Goal: Find specific page/section: Find specific page/section

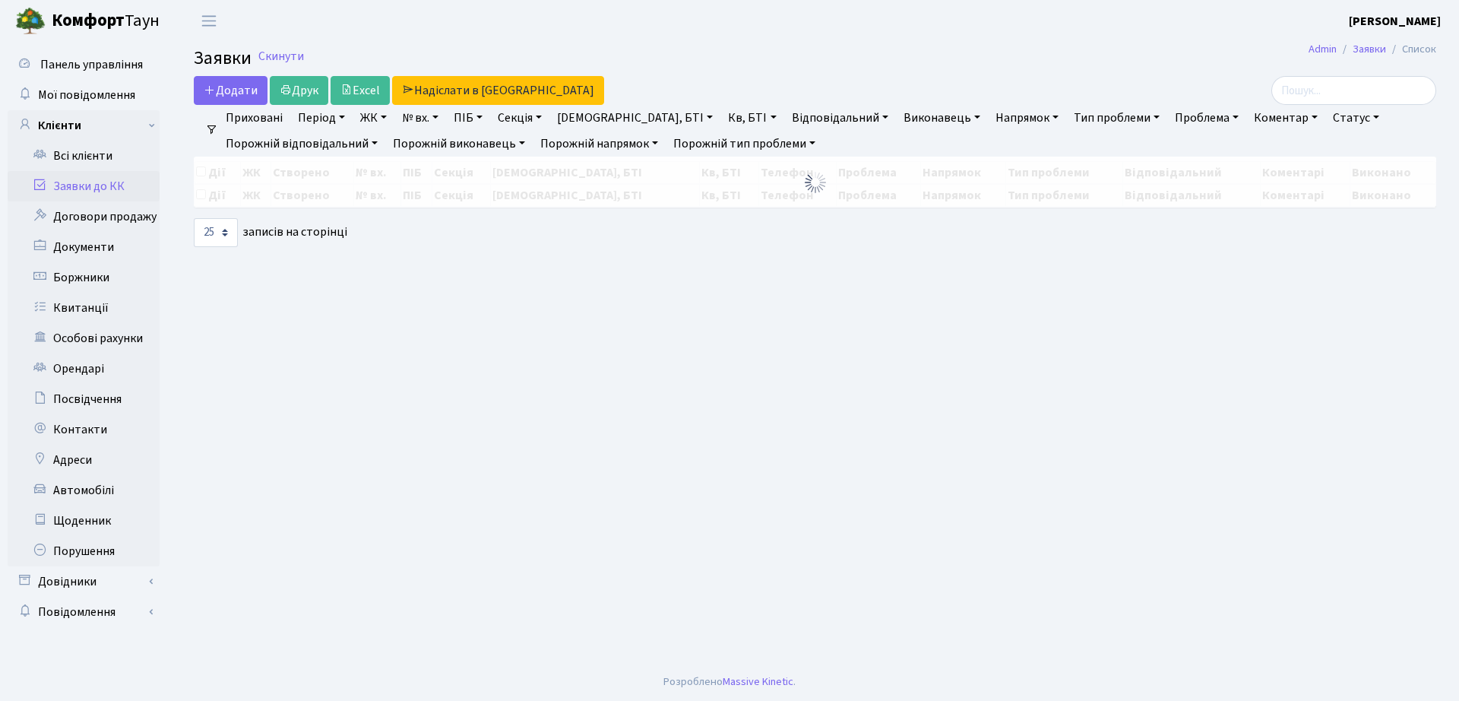
select select "25"
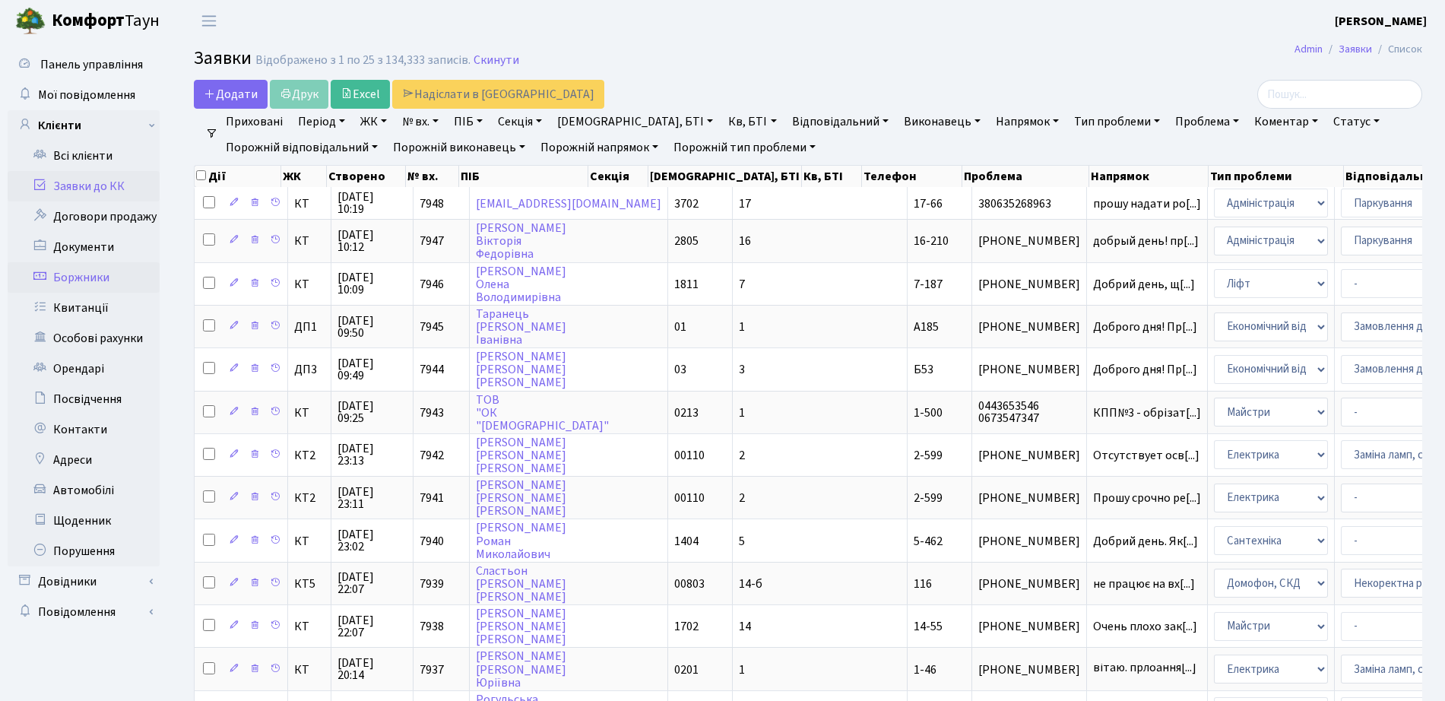
click at [110, 276] on link "Боржники" at bounding box center [84, 277] width 152 height 30
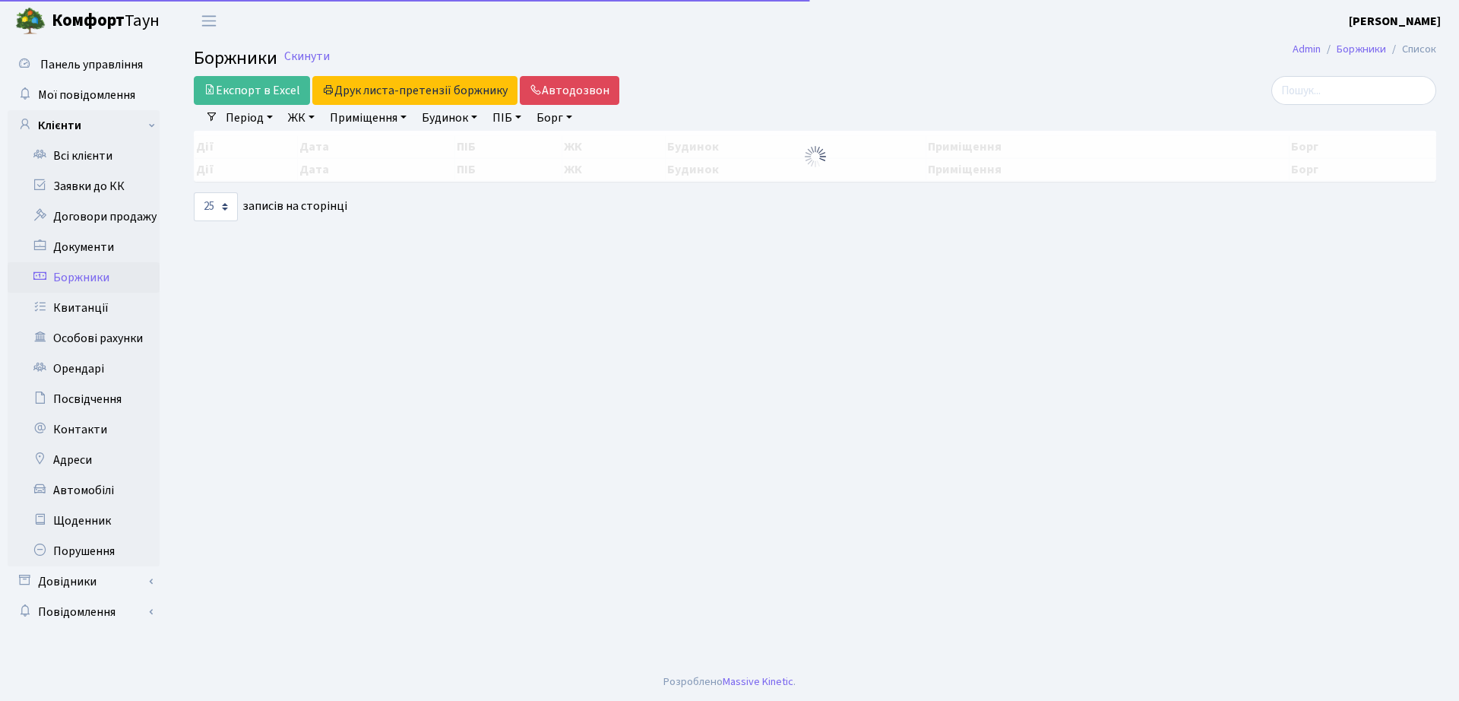
select select "25"
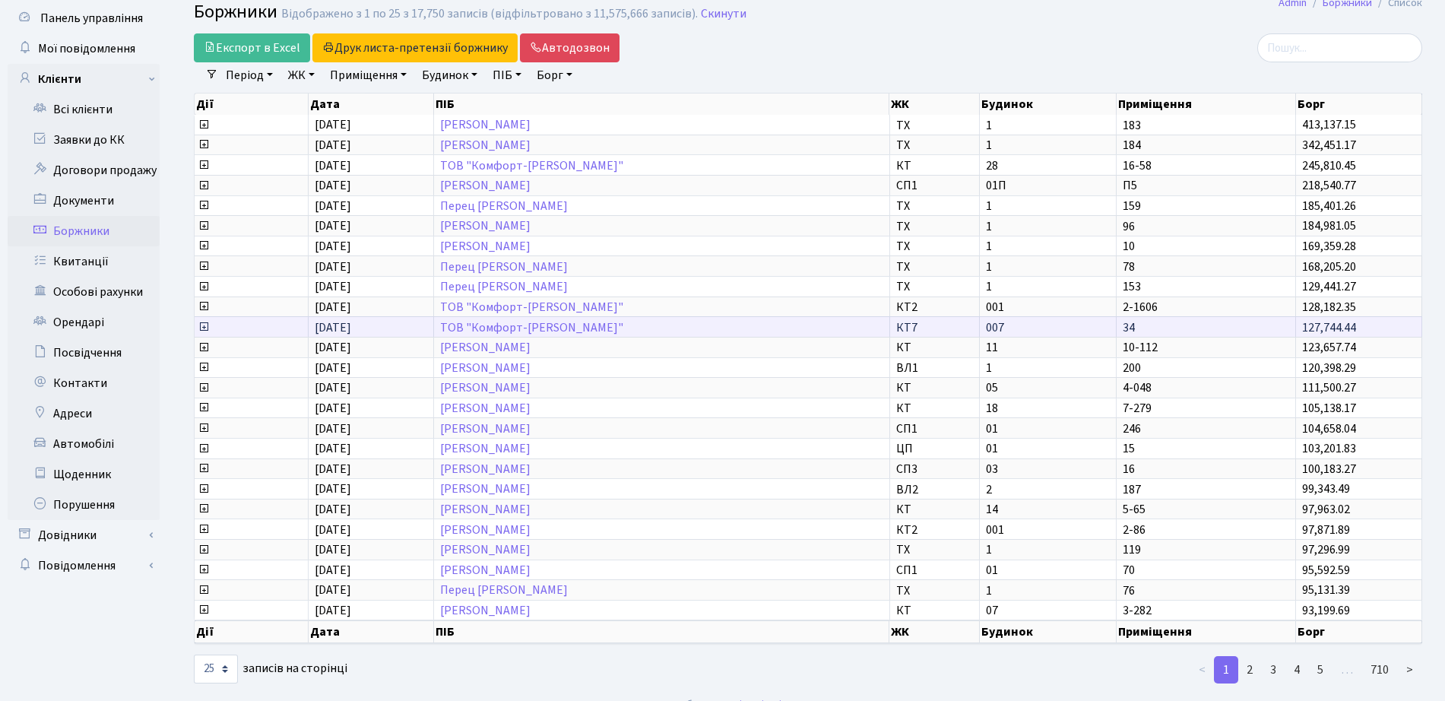
scroll to position [68, 0]
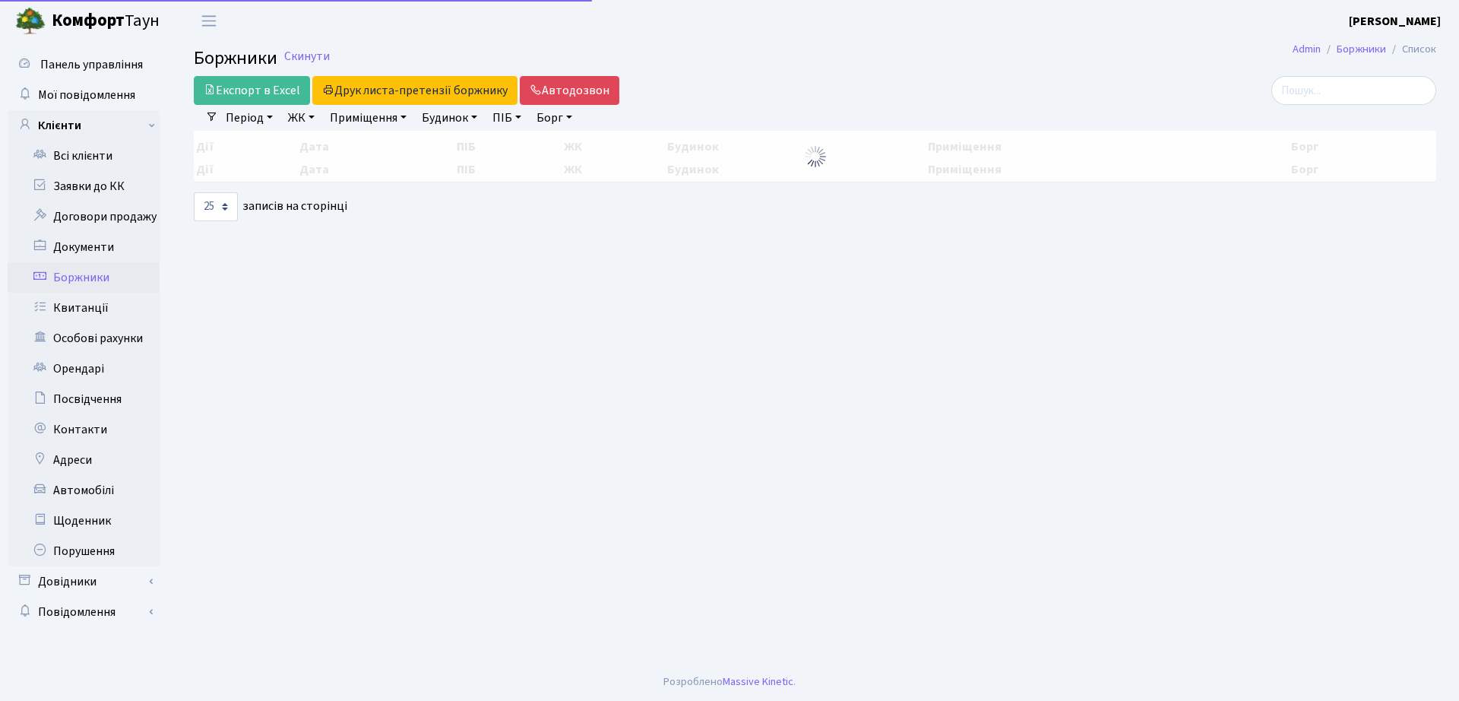
select select "25"
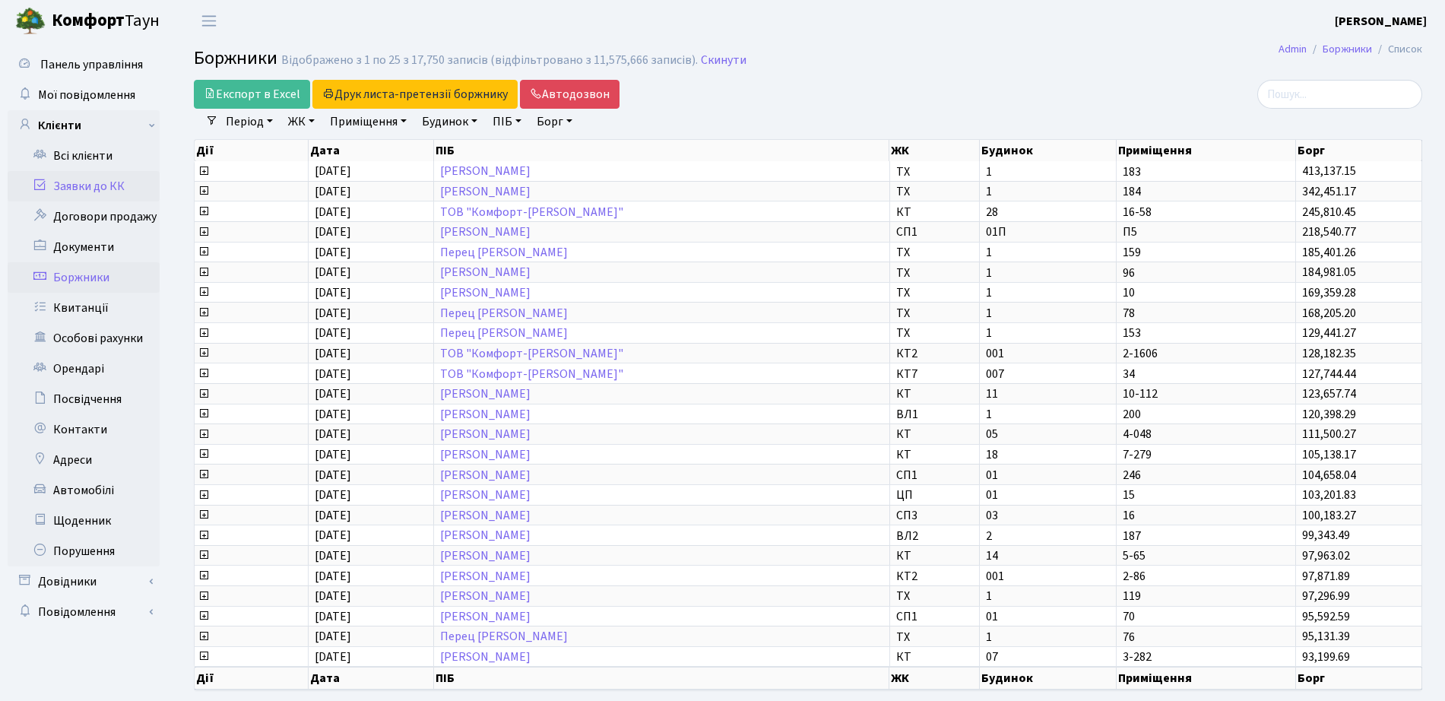
click at [90, 194] on link "Заявки до КК" at bounding box center [84, 186] width 152 height 30
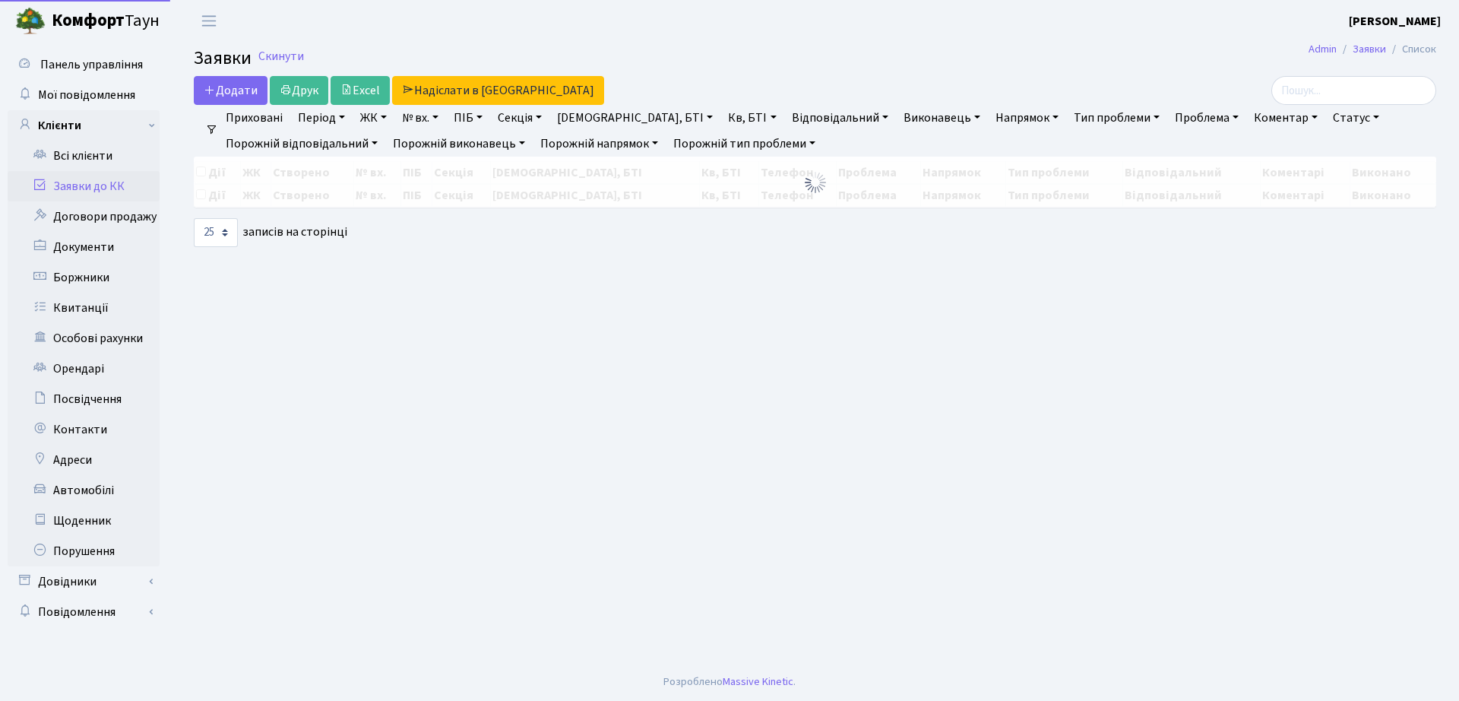
select select "25"
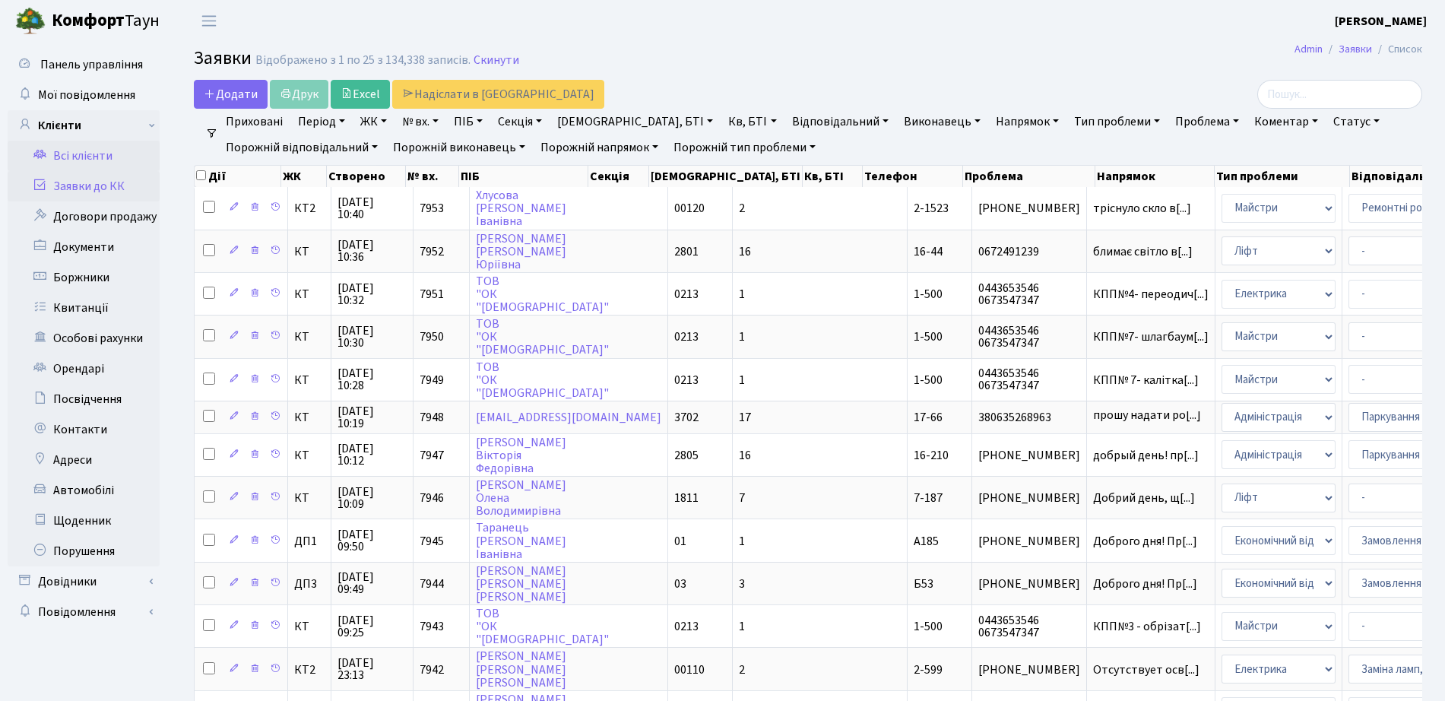
click at [80, 154] on link "Всі клієнти" at bounding box center [84, 156] width 152 height 30
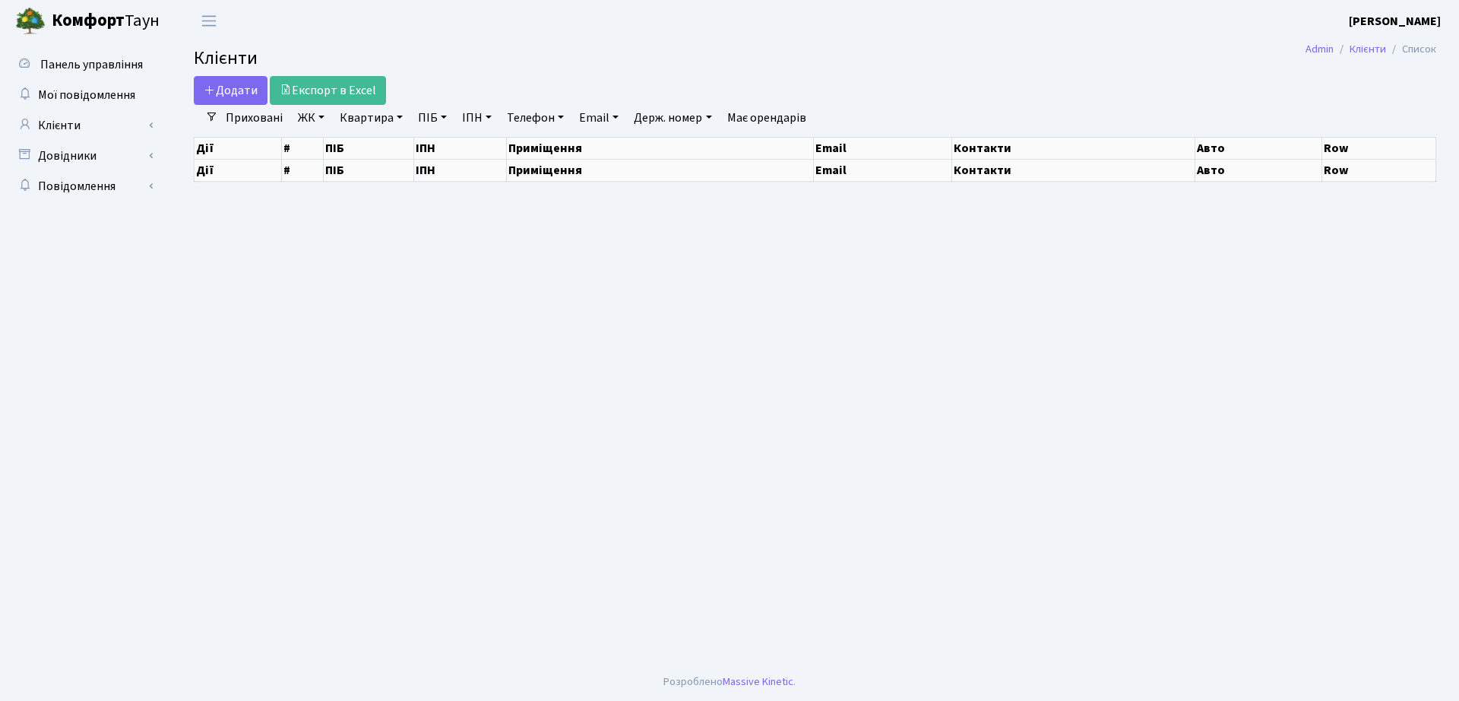
select select "25"
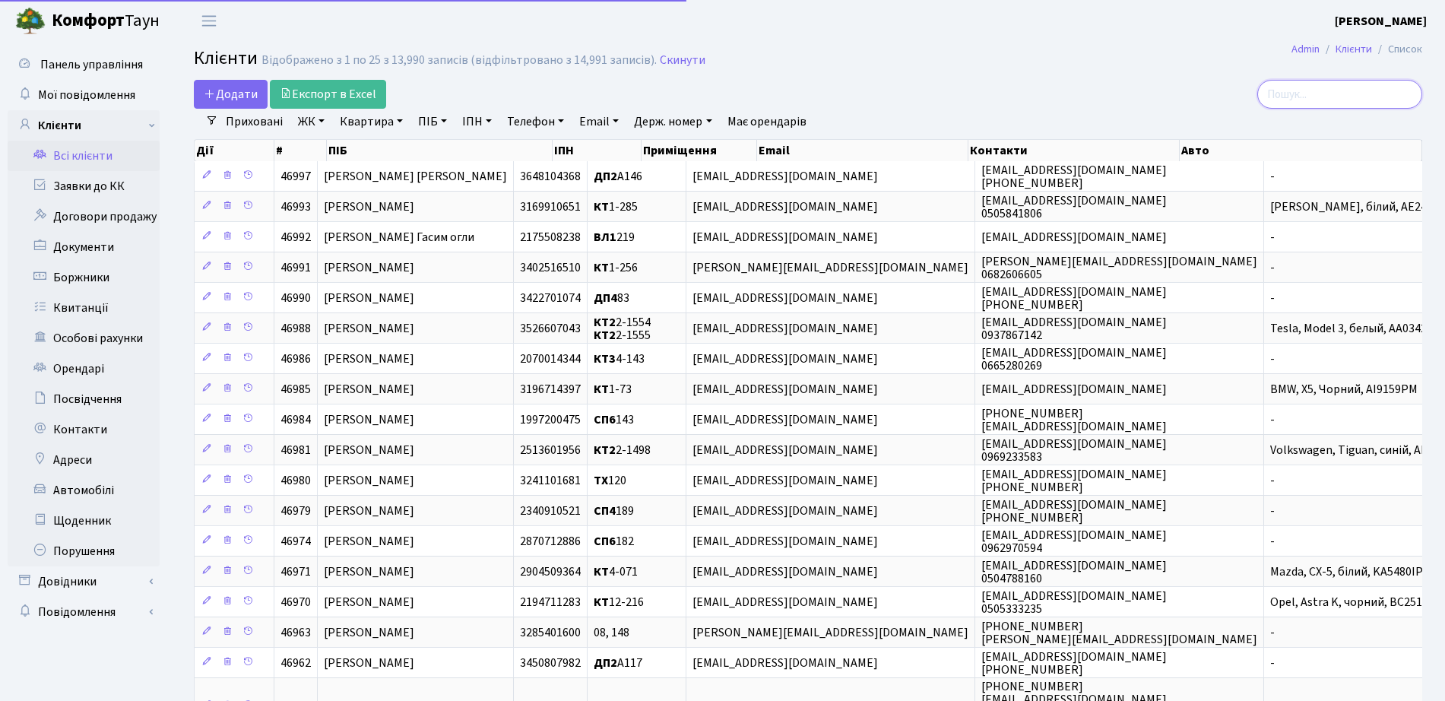
click at [1325, 90] on input "search" at bounding box center [1339, 94] width 165 height 29
type input "харків"
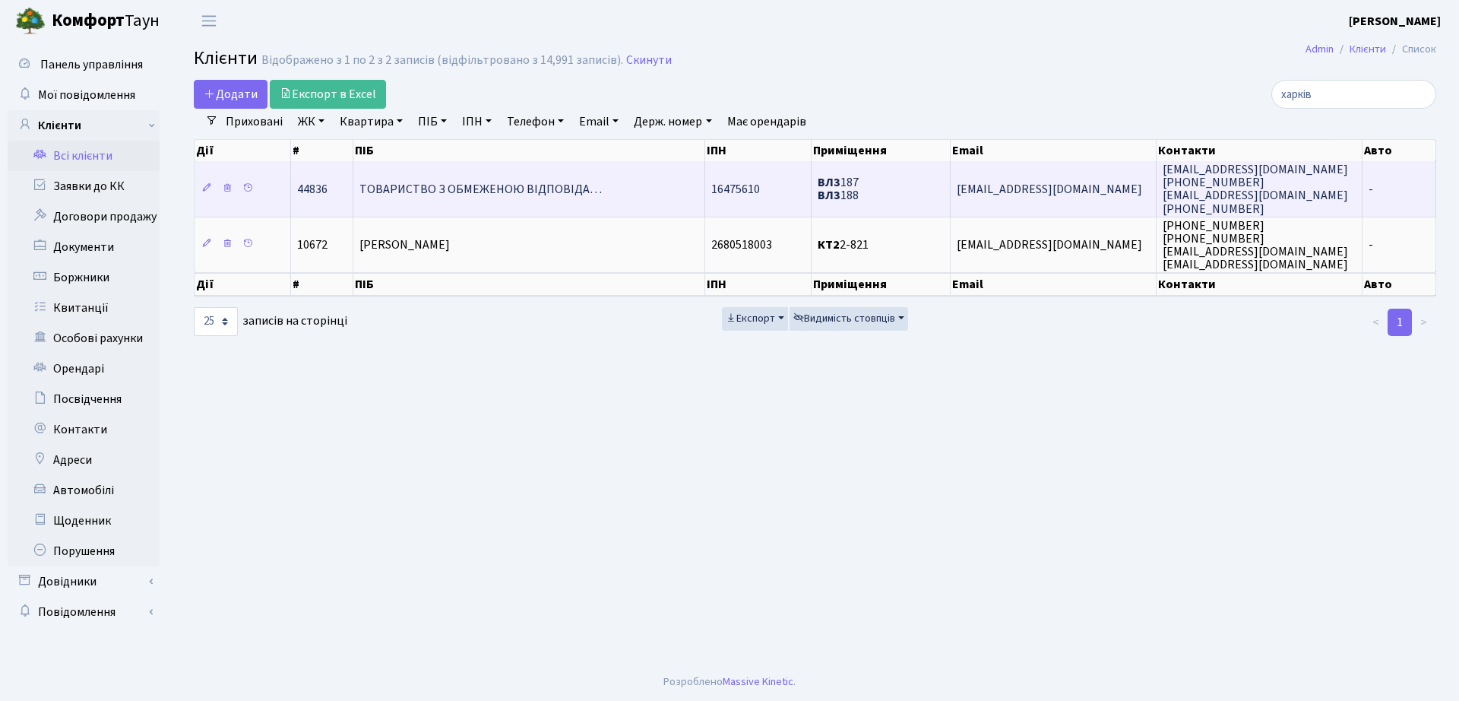
click at [913, 193] on td "ВЛ3 187 ВЛ3 188" at bounding box center [881, 188] width 139 height 55
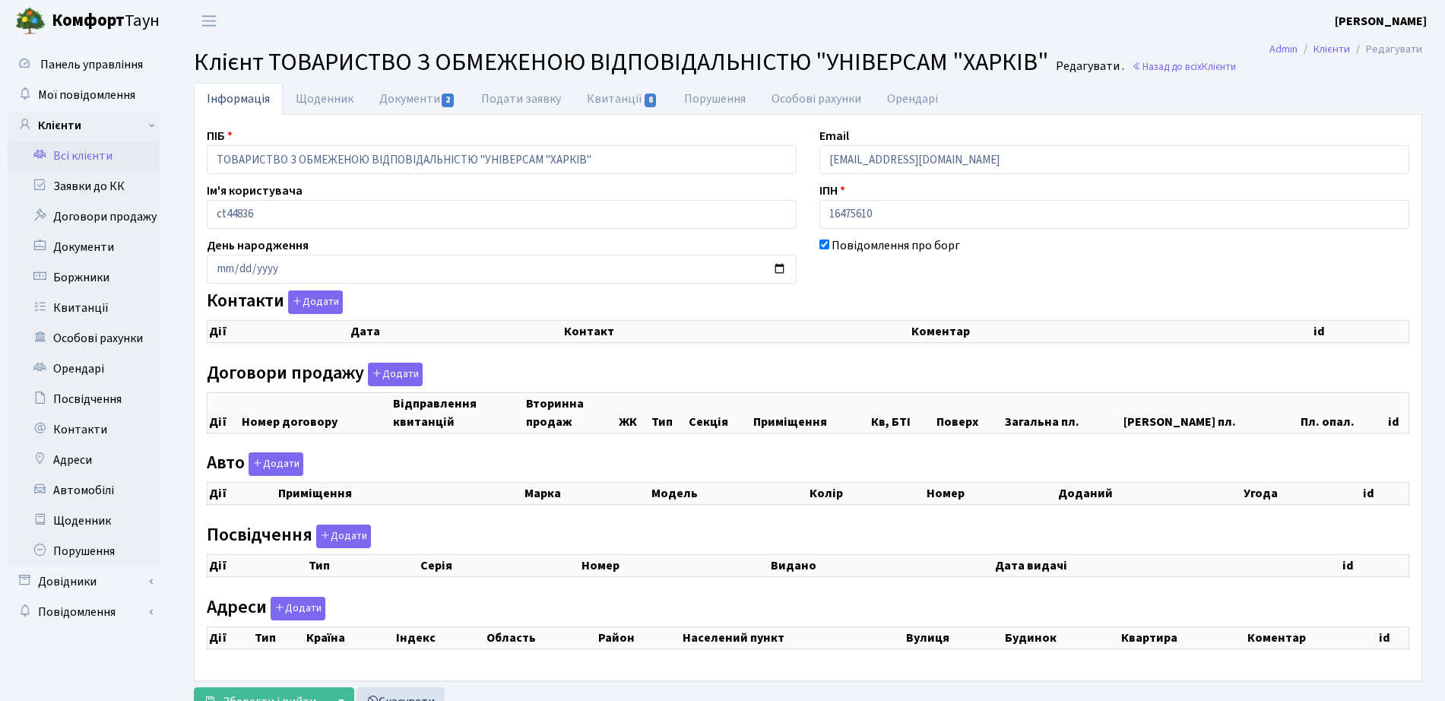
checkbox input "true"
select select "25"
